Goal: Obtain resource: Obtain resource

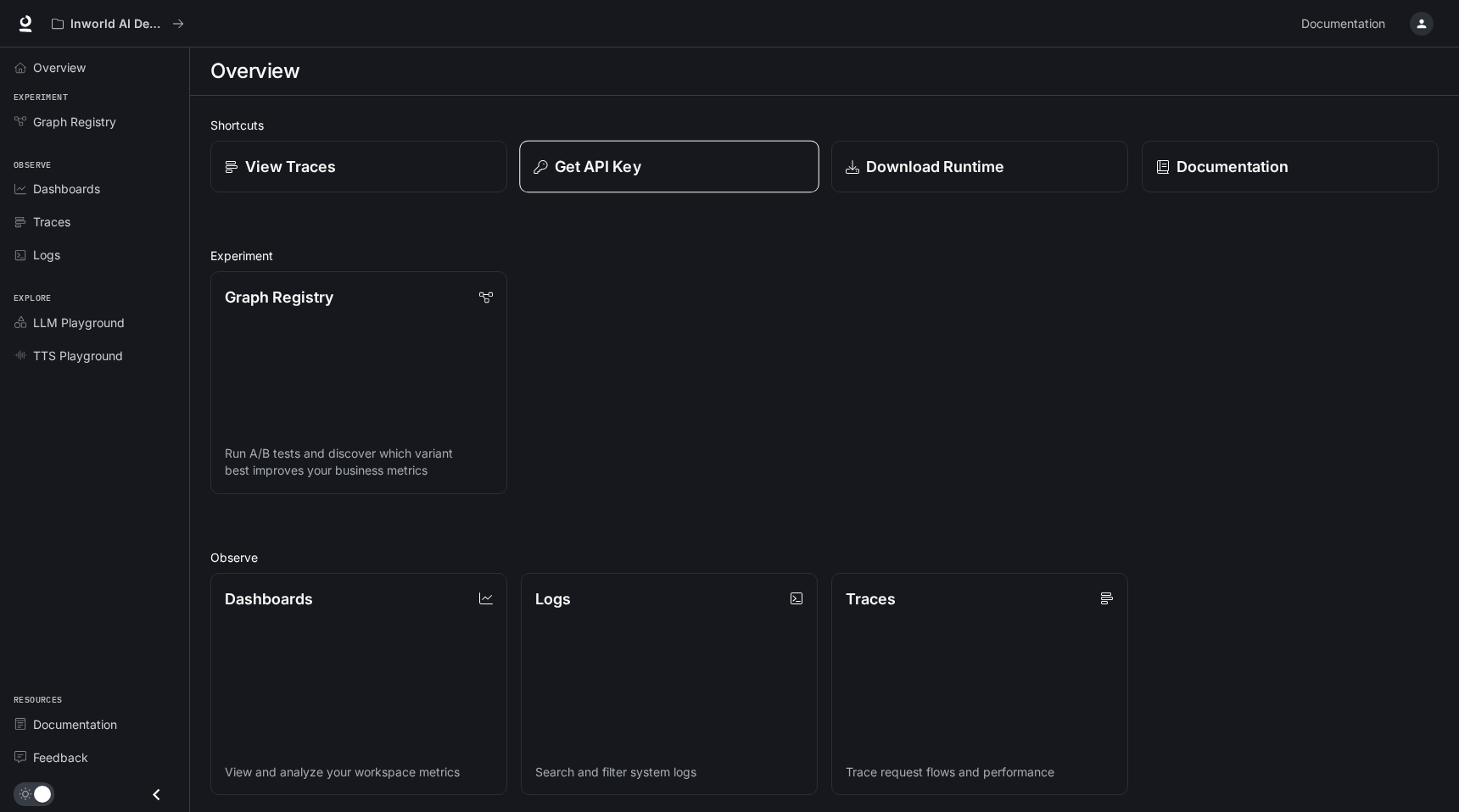
click at [649, 167] on div "Get API Key" at bounding box center [669, 167] width 271 height 23
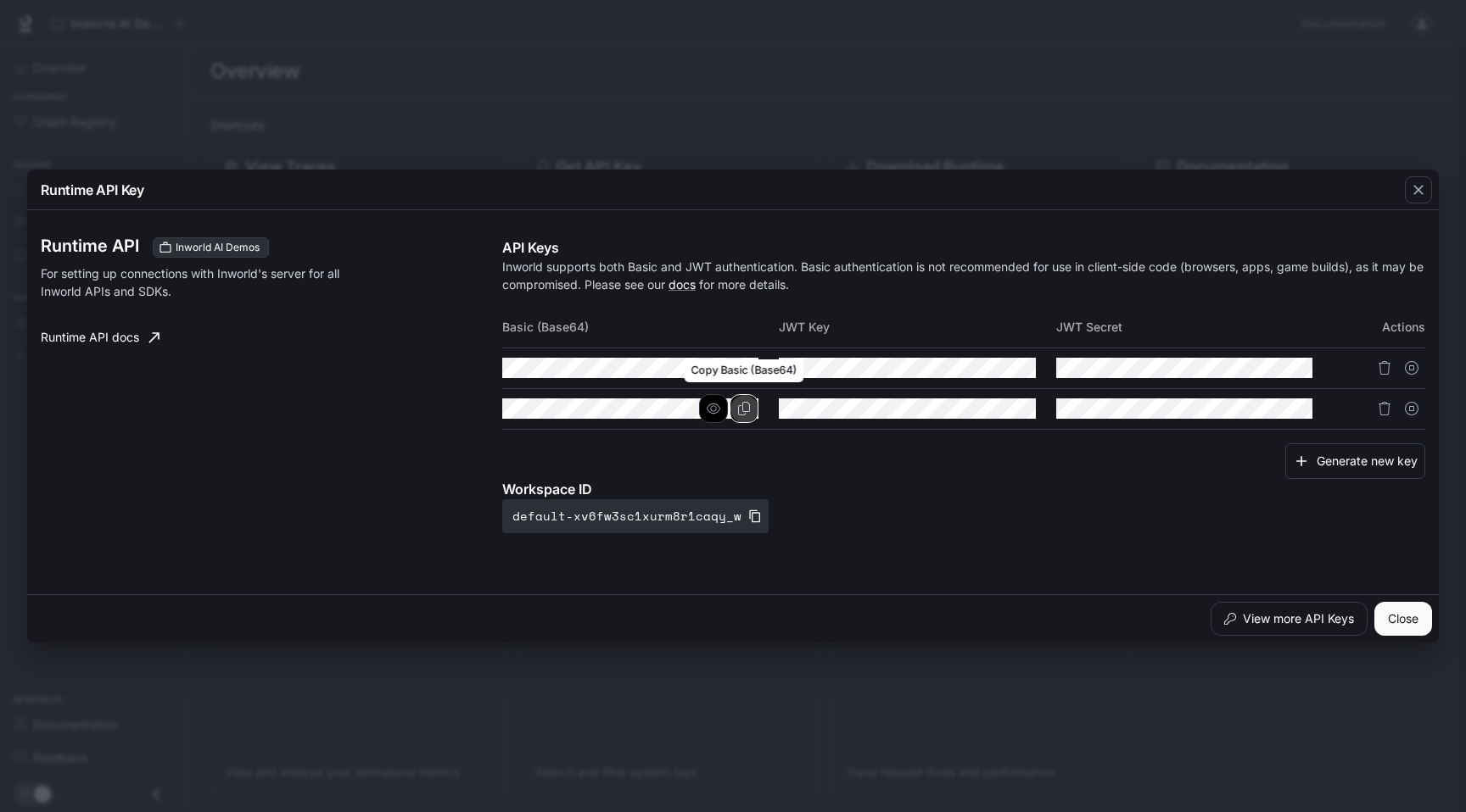
click at [750, 406] on icon "Copy Basic (Base64)" at bounding box center [744, 408] width 12 height 14
click at [578, 33] on div "Runtime API Key Runtime API Inworld AI Demos For setting up connections with In…" at bounding box center [733, 406] width 1466 height 812
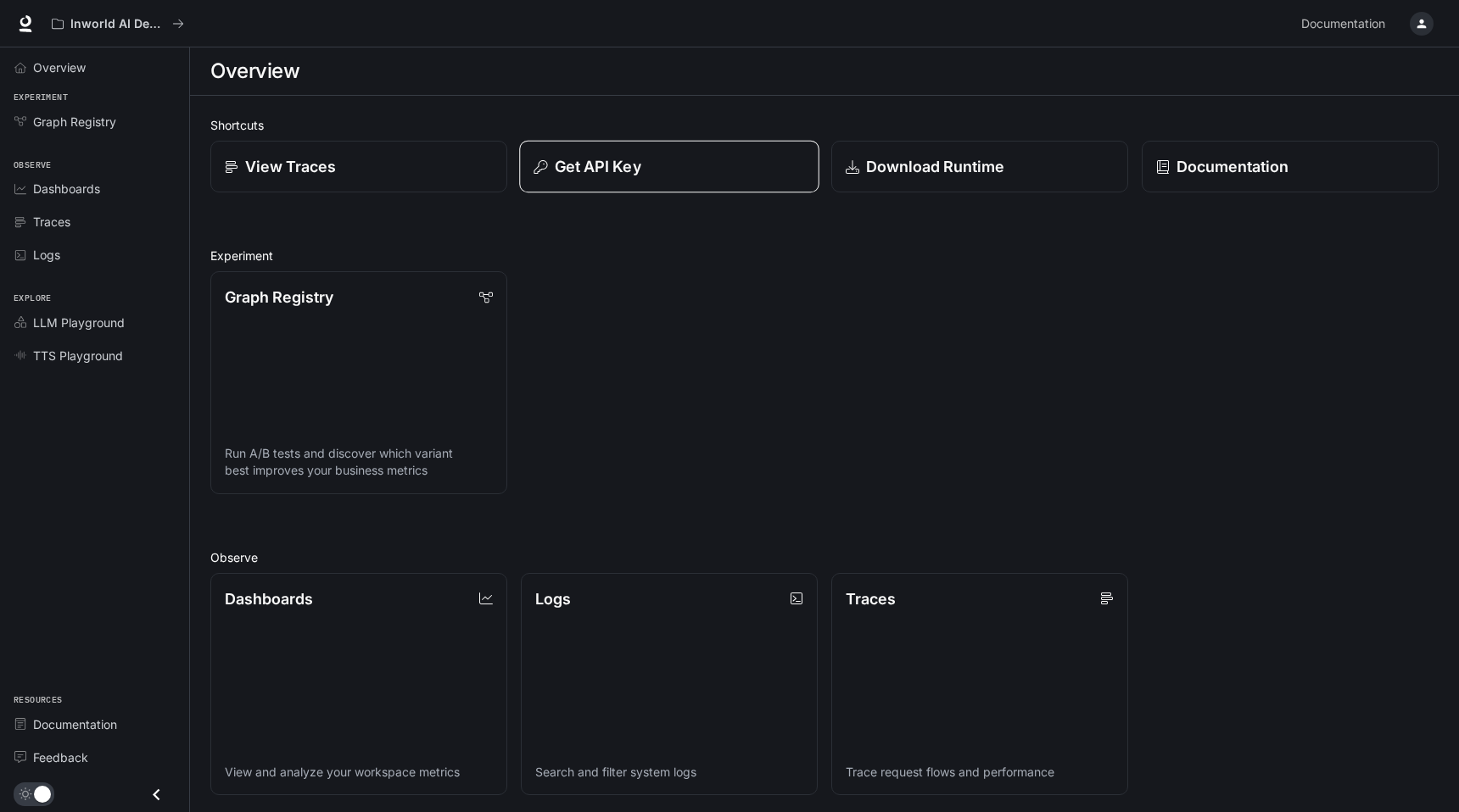
click at [621, 173] on p "Get API Key" at bounding box center [597, 167] width 86 height 23
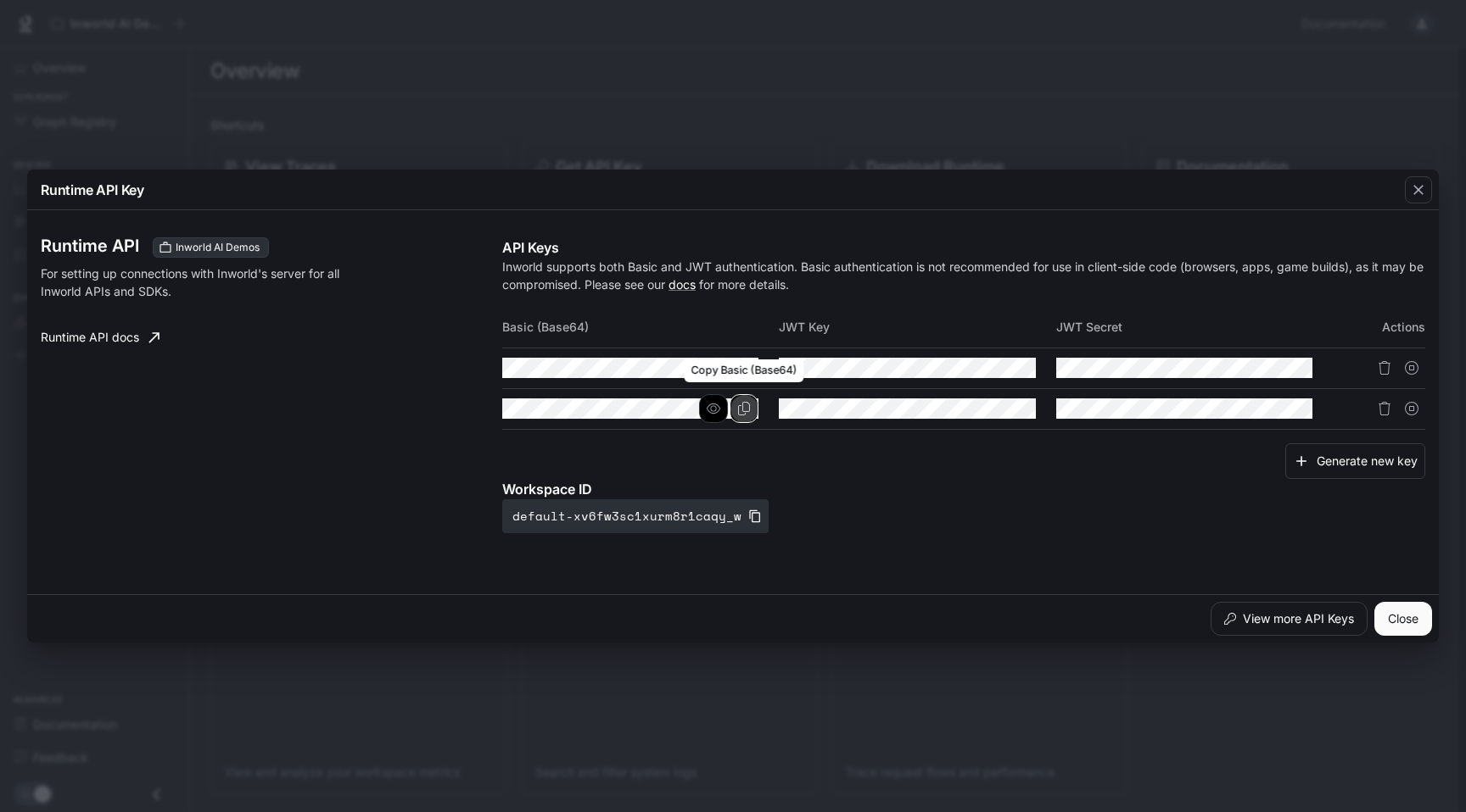
click at [748, 409] on icon "Copy Basic (Base64)" at bounding box center [744, 408] width 14 height 14
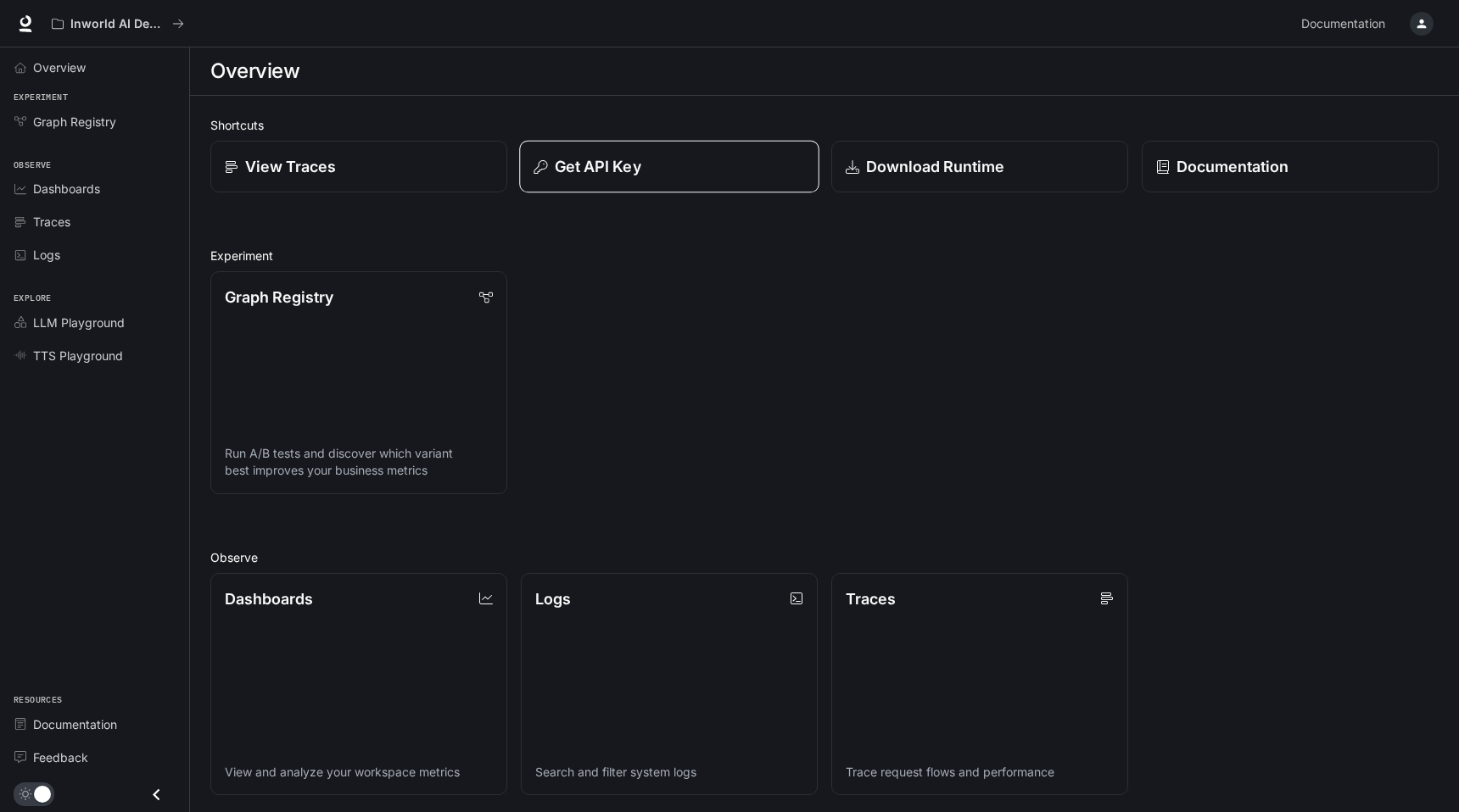
click at [612, 176] on p "Get API Key" at bounding box center [597, 167] width 86 height 23
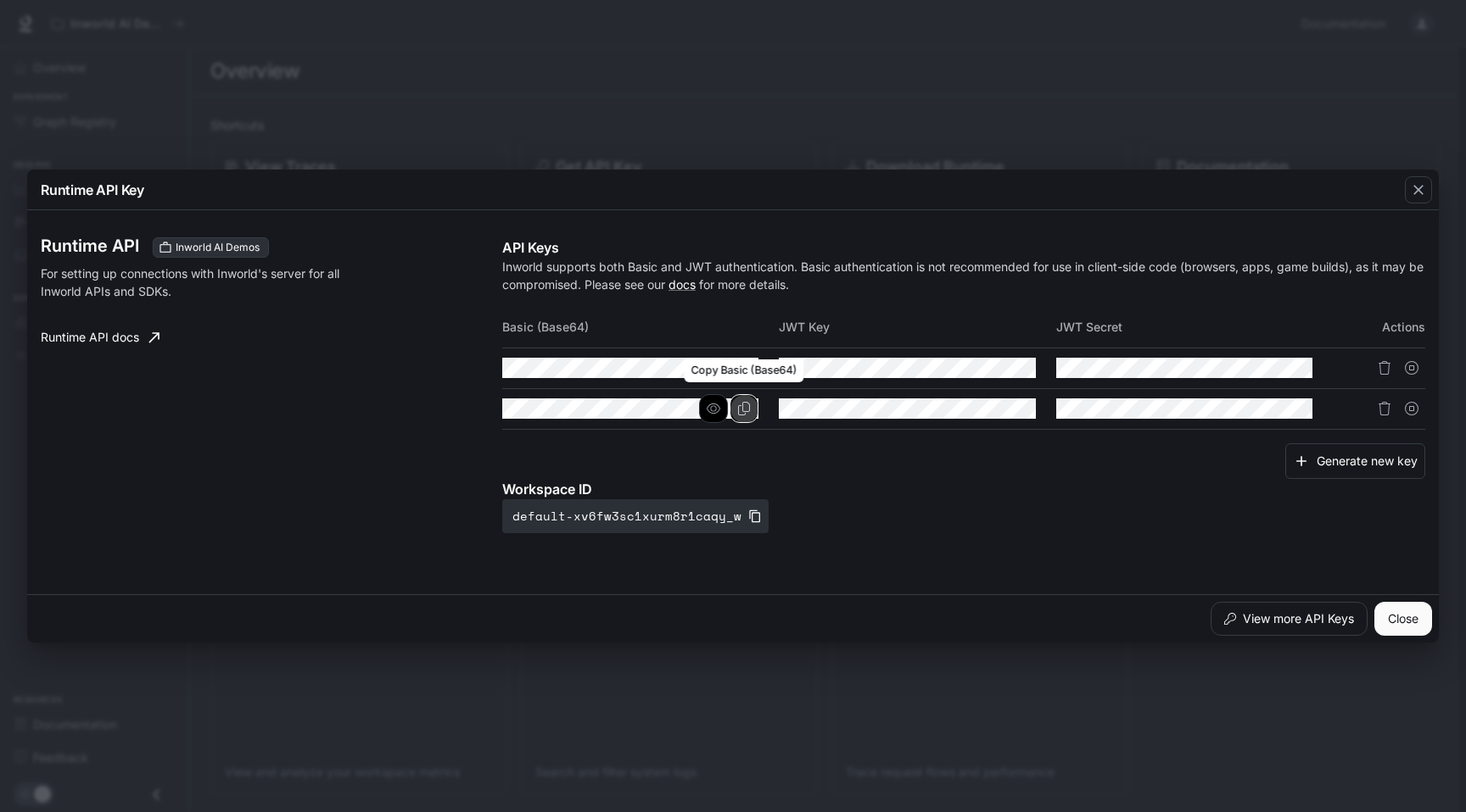
click at [741, 415] on button "Copy Basic (Base64)" at bounding box center [744, 408] width 29 height 29
click at [1423, 618] on button "Close" at bounding box center [1404, 619] width 58 height 34
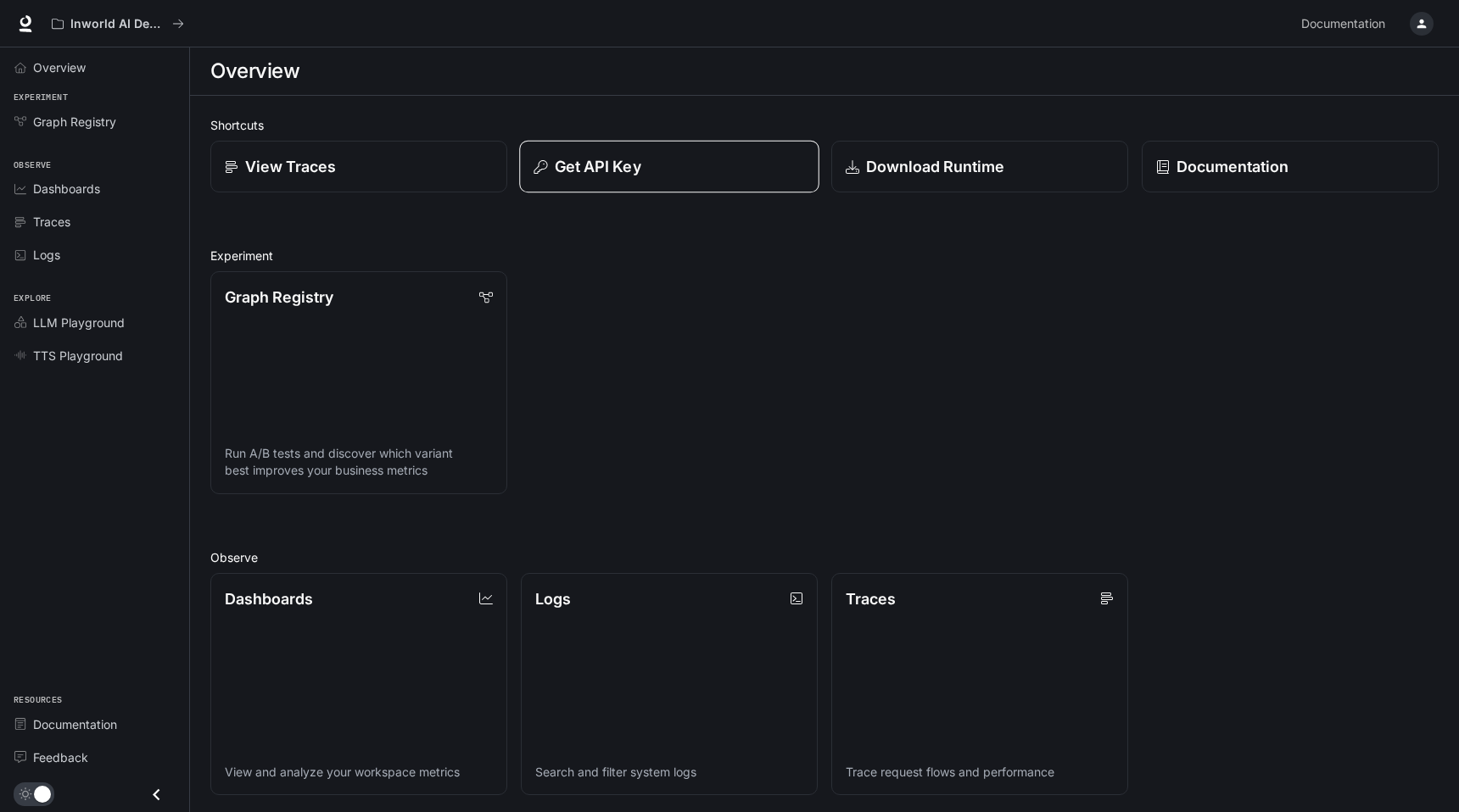
click at [625, 173] on p "Get API Key" at bounding box center [597, 167] width 86 height 23
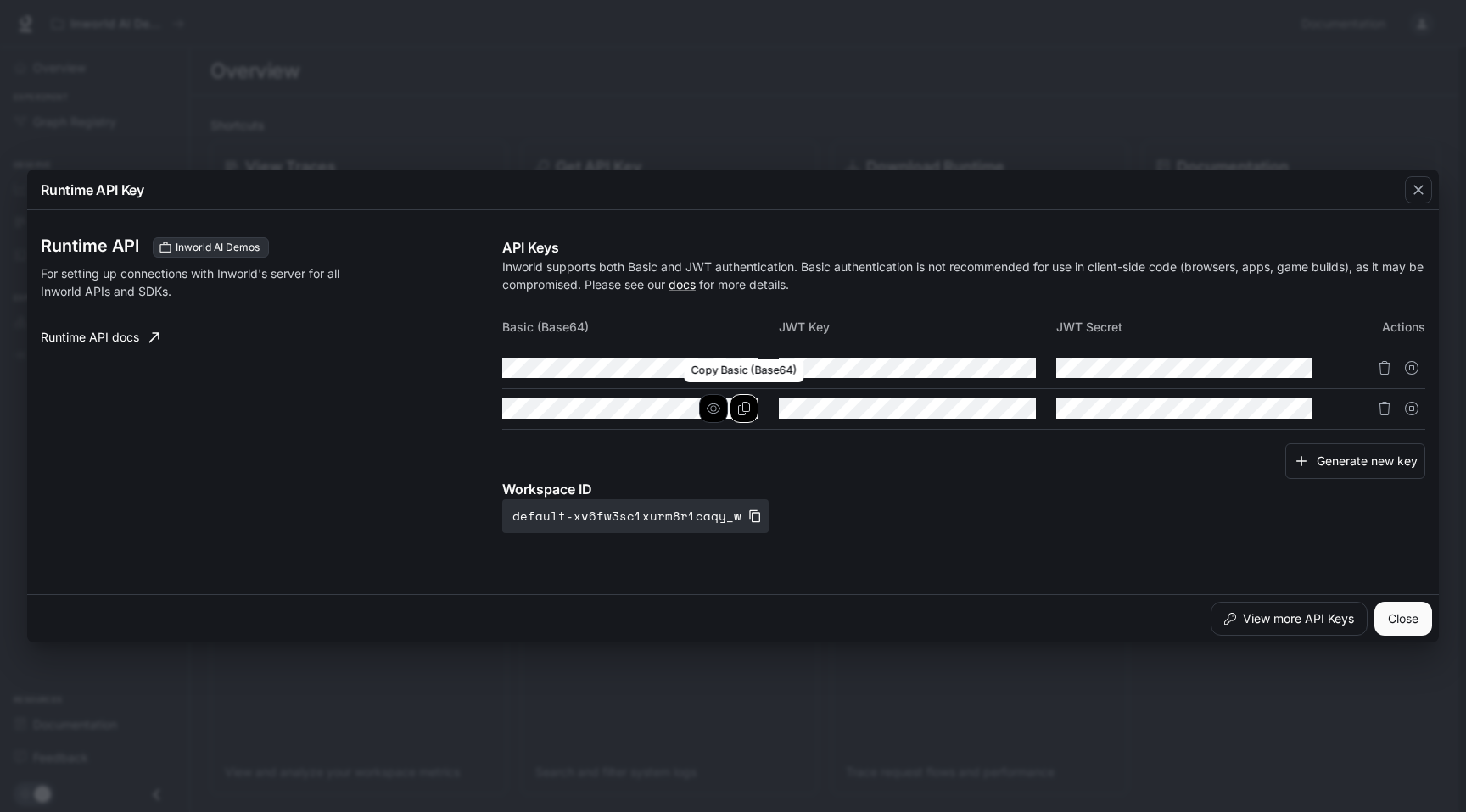
click at [745, 407] on icon "Copy Basic (Base64)" at bounding box center [744, 408] width 14 height 14
click at [1417, 627] on button "Close" at bounding box center [1404, 619] width 58 height 34
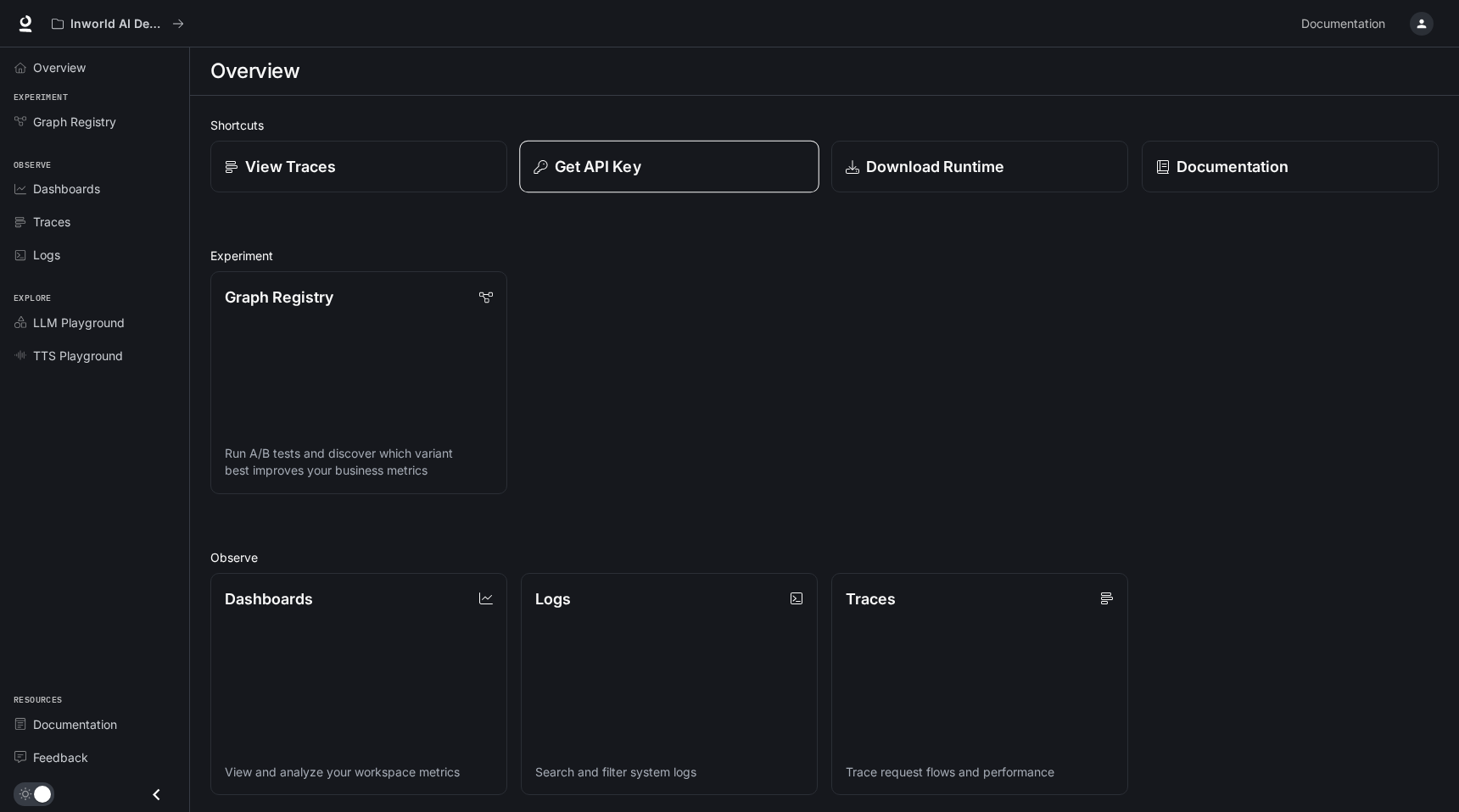
click at [675, 170] on div "Get API Key" at bounding box center [669, 167] width 271 height 23
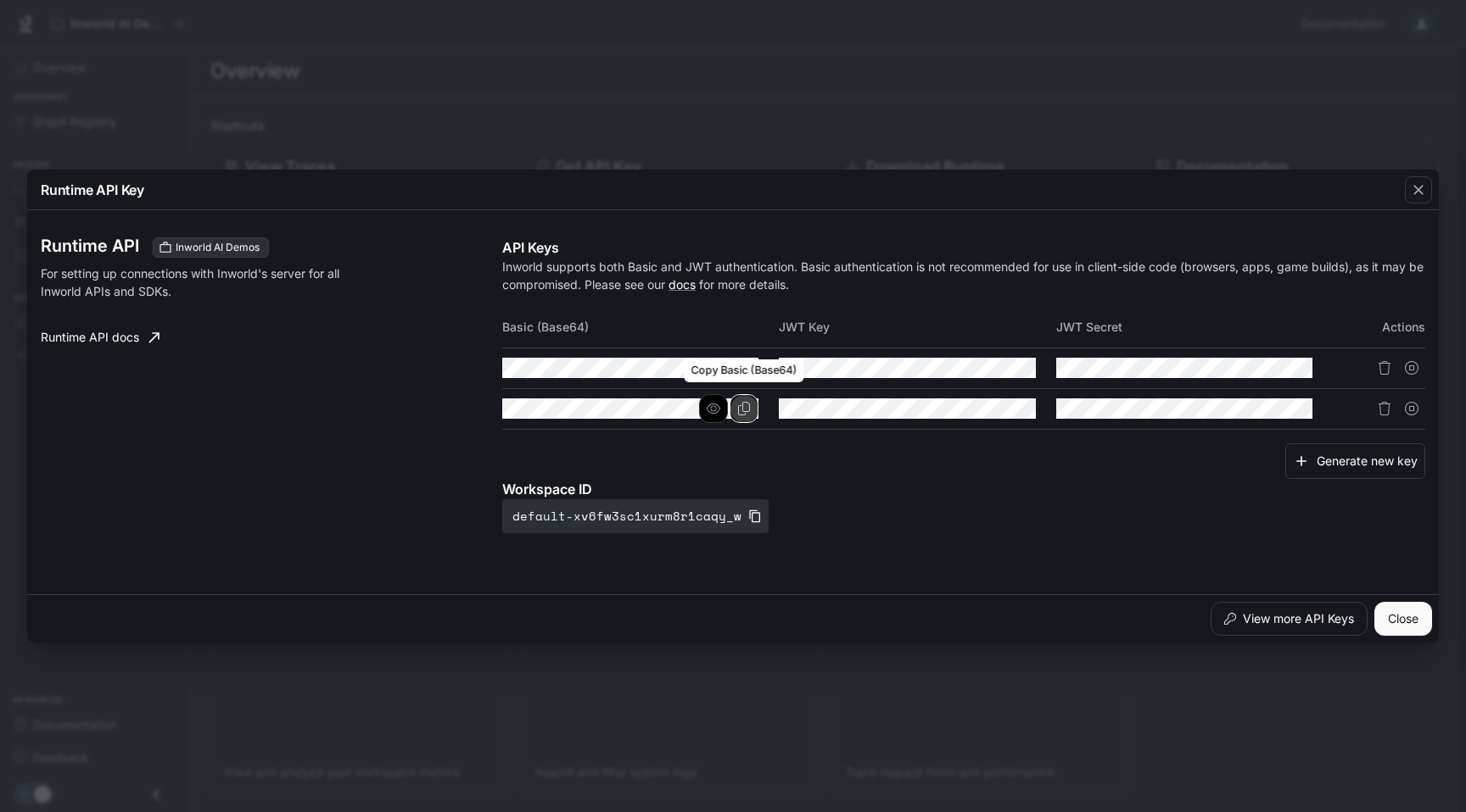
click at [742, 411] on icon "Copy Basic (Base64)" at bounding box center [744, 408] width 14 height 14
click at [1413, 632] on button "Close" at bounding box center [1404, 619] width 58 height 34
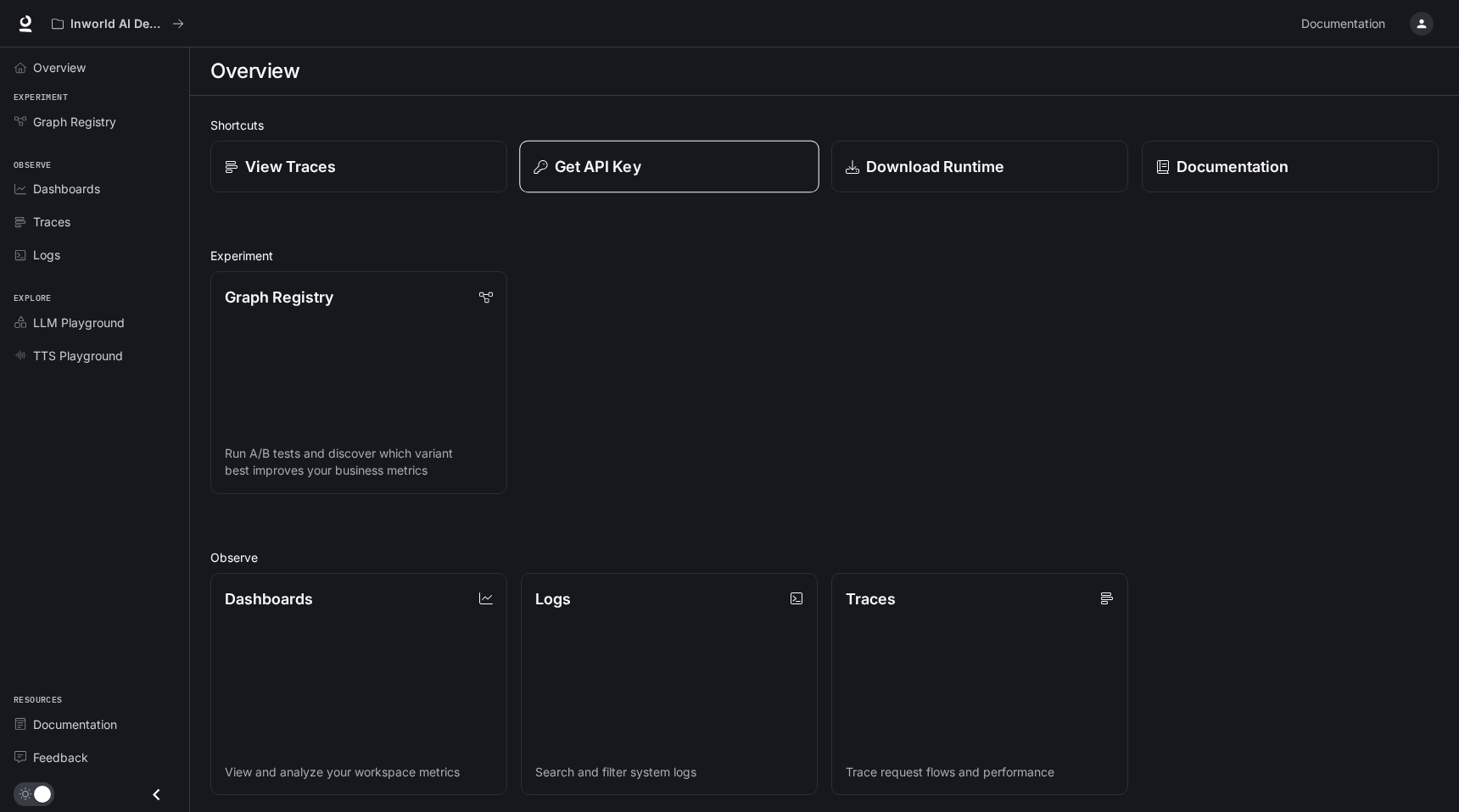
click at [689, 176] on div "Get API Key" at bounding box center [669, 167] width 271 height 23
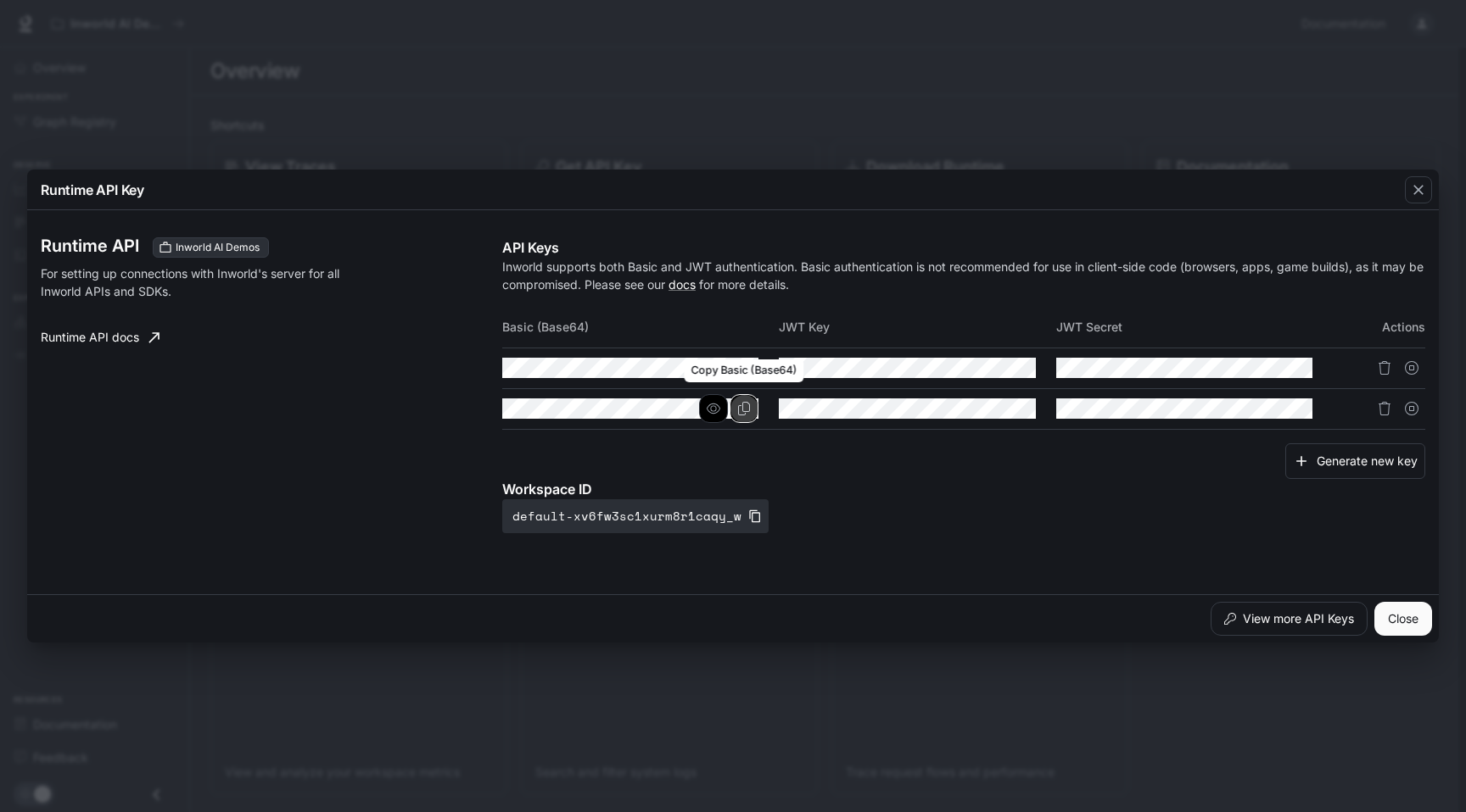
click at [746, 412] on icon "Copy Basic (Base64)" at bounding box center [744, 408] width 14 height 14
click at [1416, 630] on button "Close" at bounding box center [1404, 619] width 58 height 34
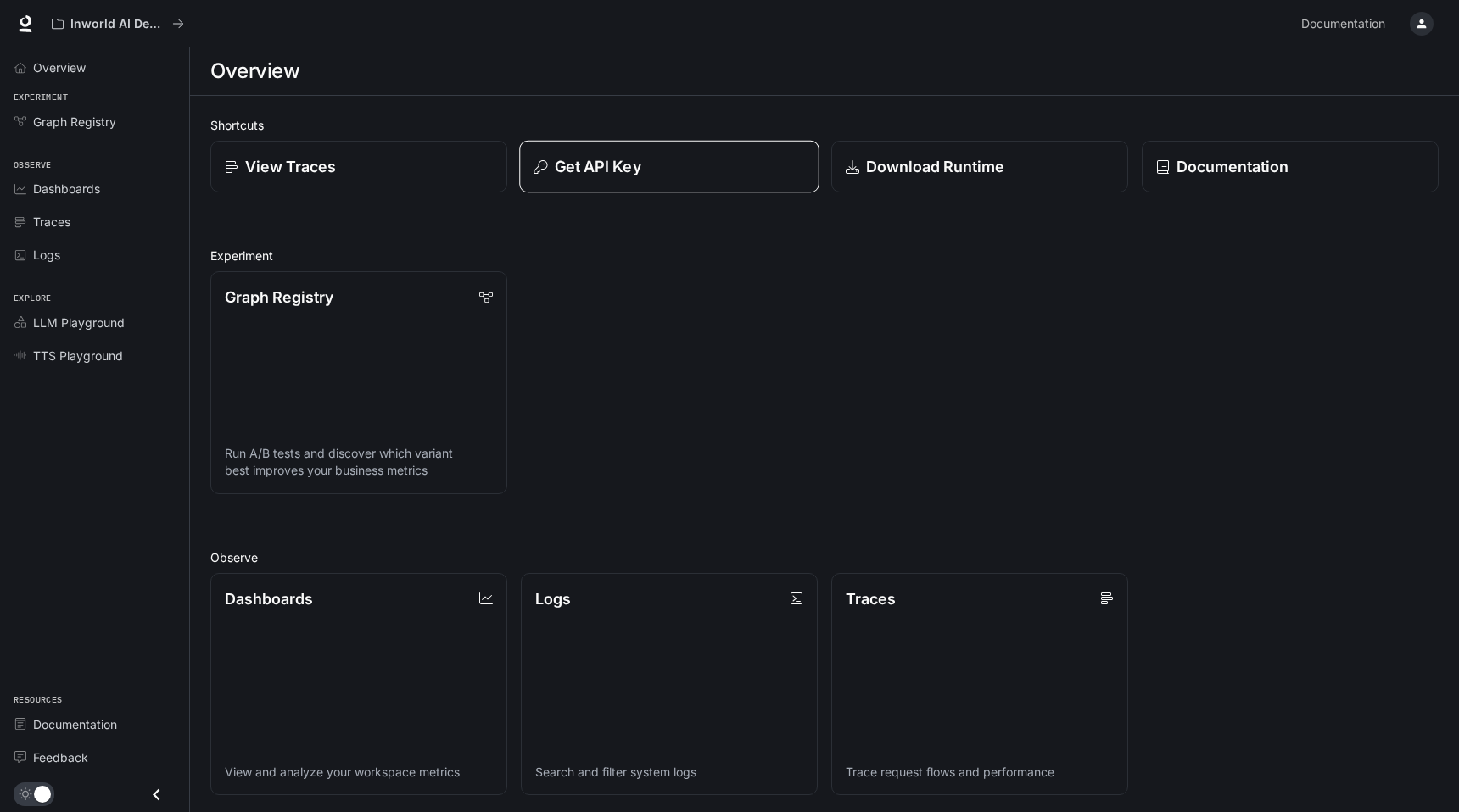
click at [649, 163] on div "Get API Key" at bounding box center [669, 167] width 271 height 23
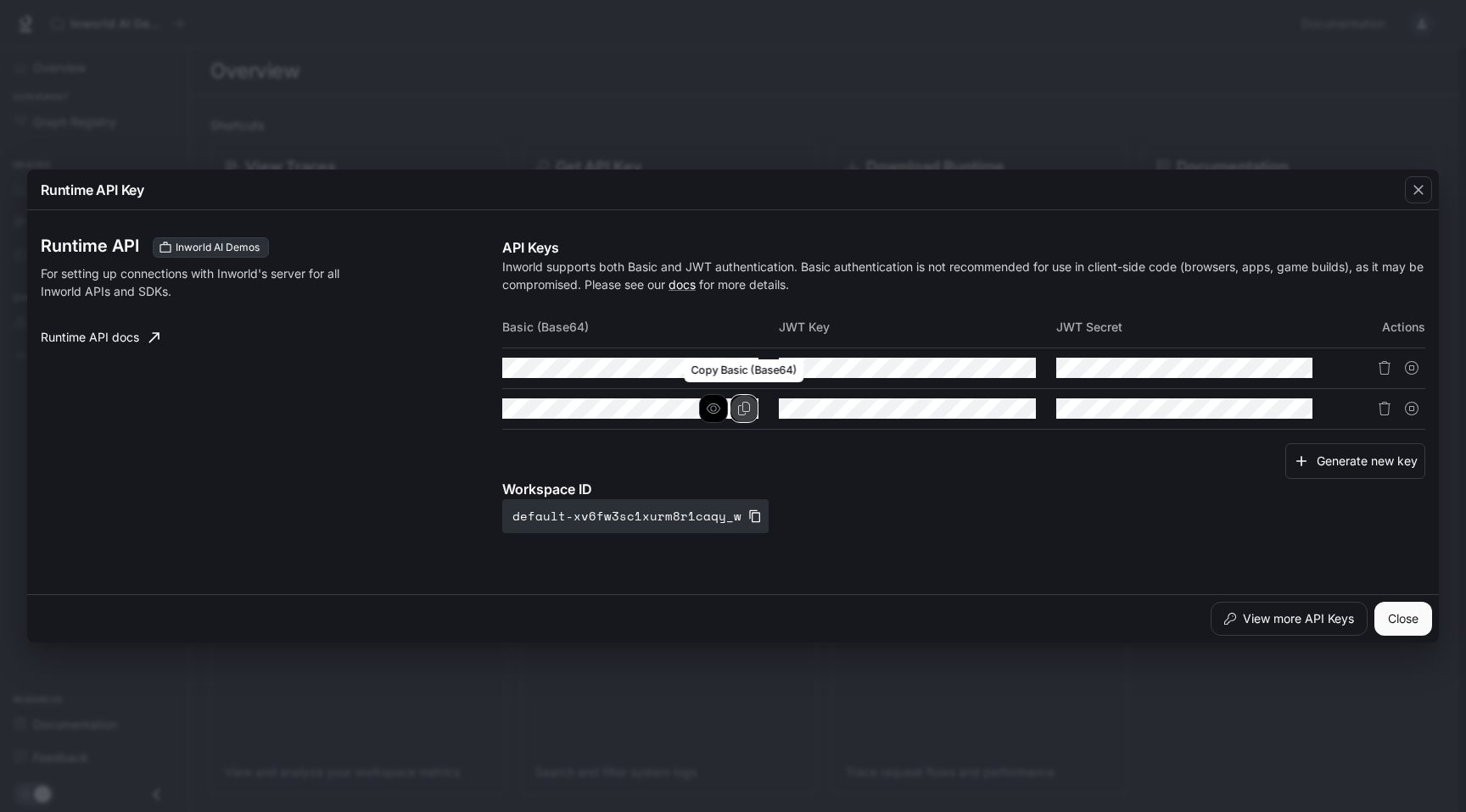
click at [749, 408] on icon "Copy Basic (Base64)" at bounding box center [744, 408] width 14 height 14
click at [1418, 623] on button "Close" at bounding box center [1404, 619] width 58 height 34
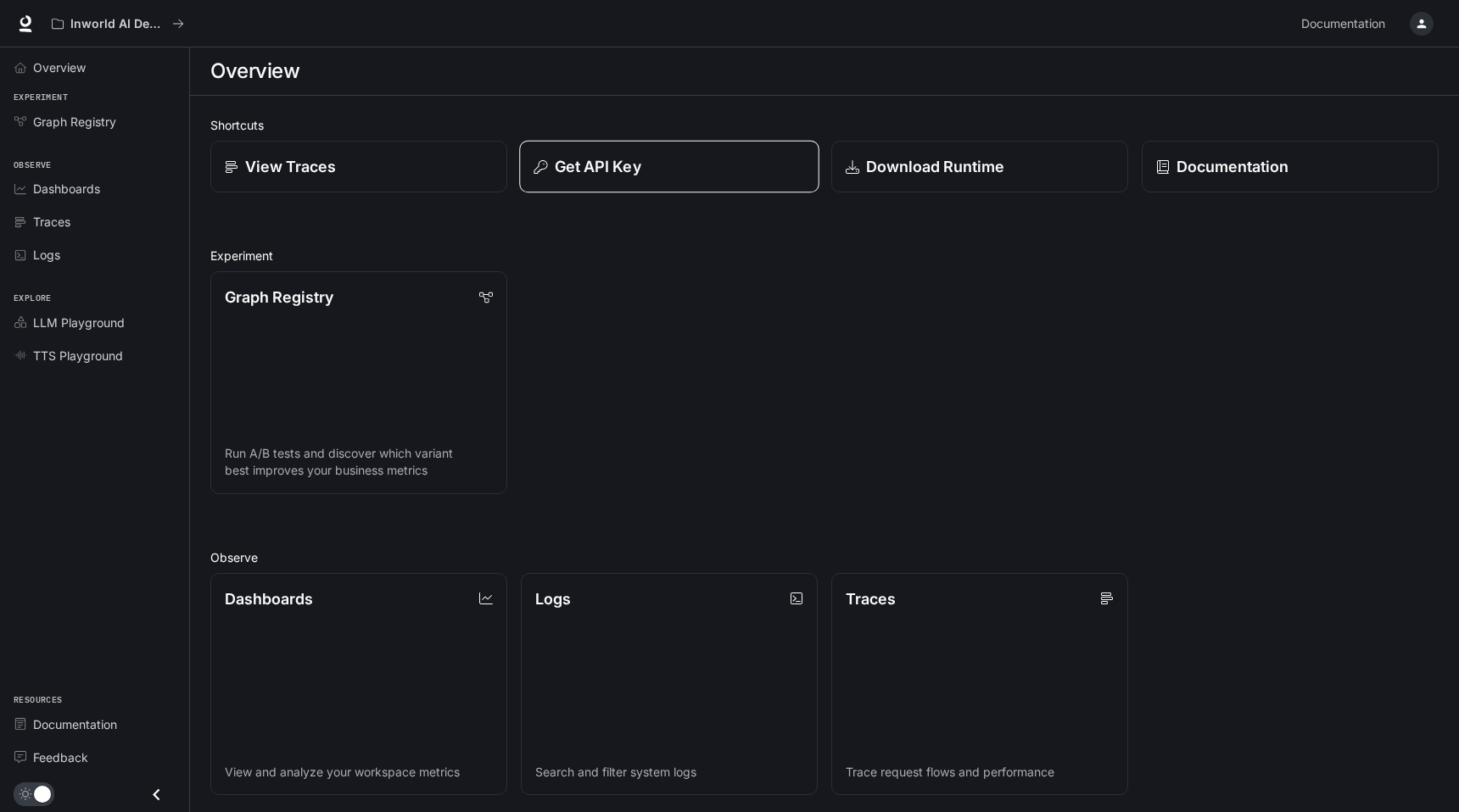
click at [694, 173] on div "Get API Key" at bounding box center [669, 167] width 271 height 23
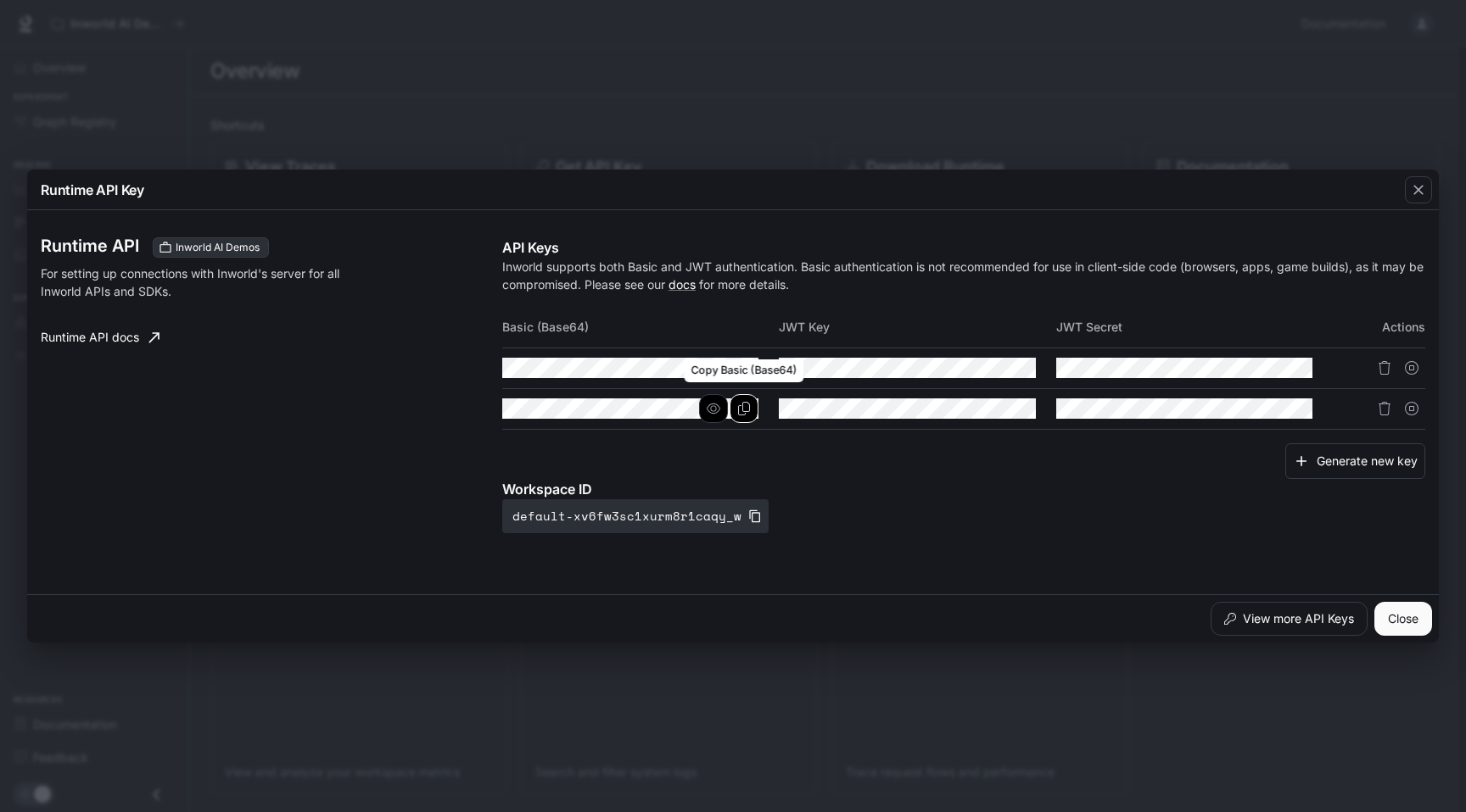
click at [754, 407] on button "Copy Basic (Base64)" at bounding box center [744, 408] width 29 height 29
click at [751, 92] on div "Runtime API Key Runtime API Inworld AI Demos For setting up connections with In…" at bounding box center [733, 406] width 1466 height 812
